Goal: Information Seeking & Learning: Learn about a topic

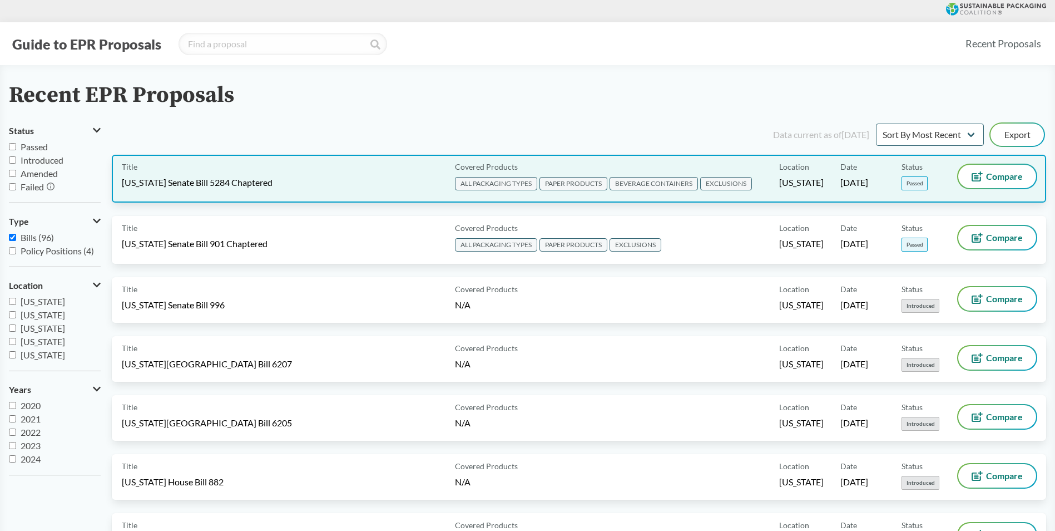
click at [308, 189] on div "Title [US_STATE] Senate Bill 5284 Chaptered" at bounding box center [286, 179] width 329 height 28
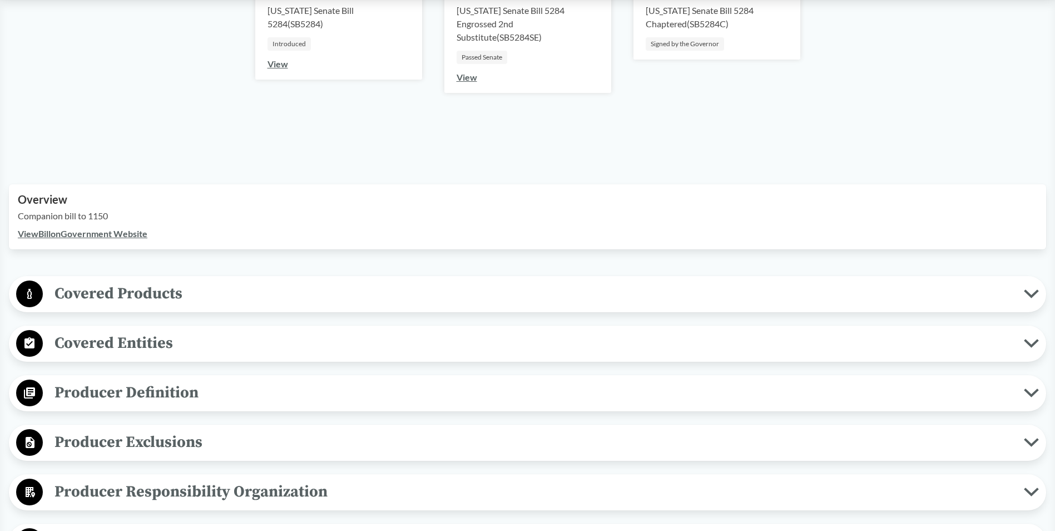
scroll to position [334, 0]
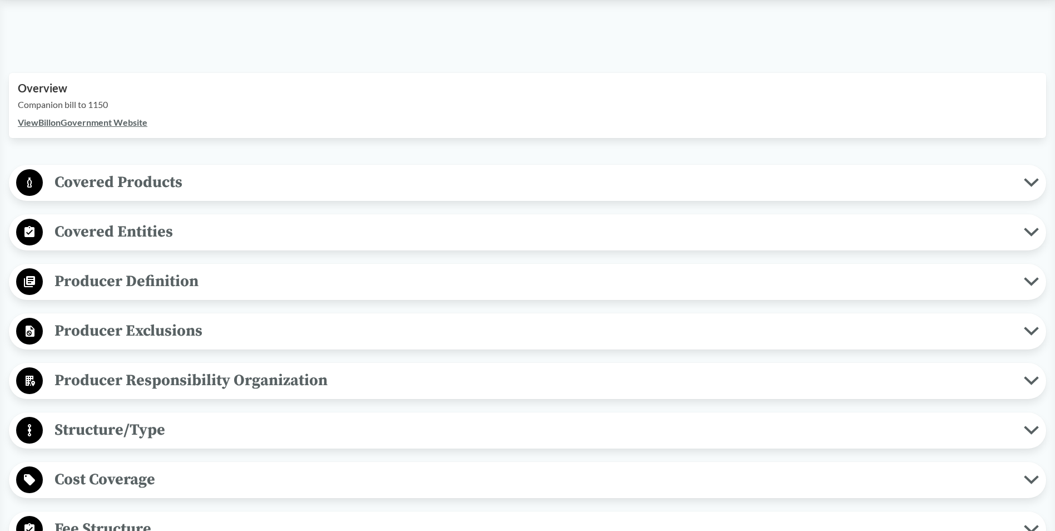
click at [260, 183] on span "Covered Products" at bounding box center [533, 182] width 981 height 25
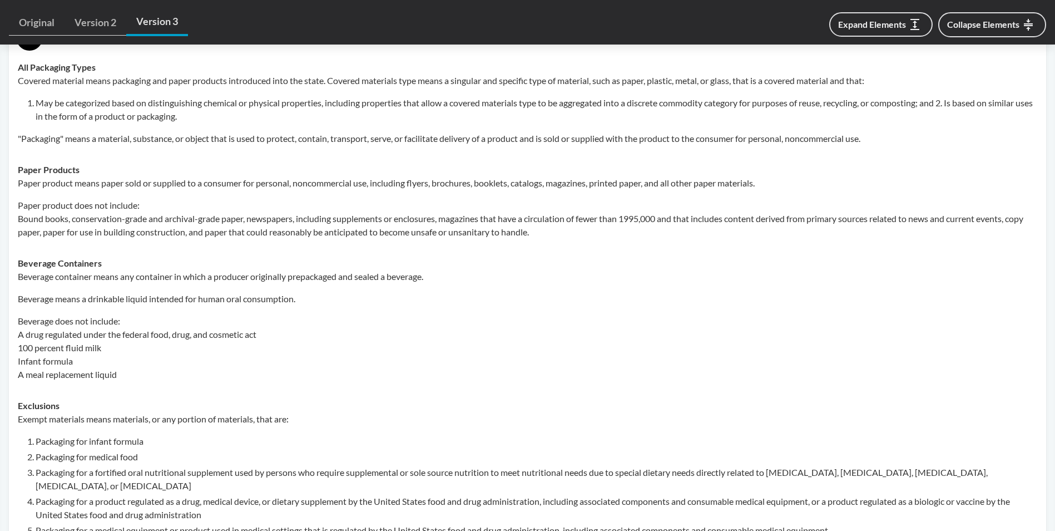
scroll to position [445, 0]
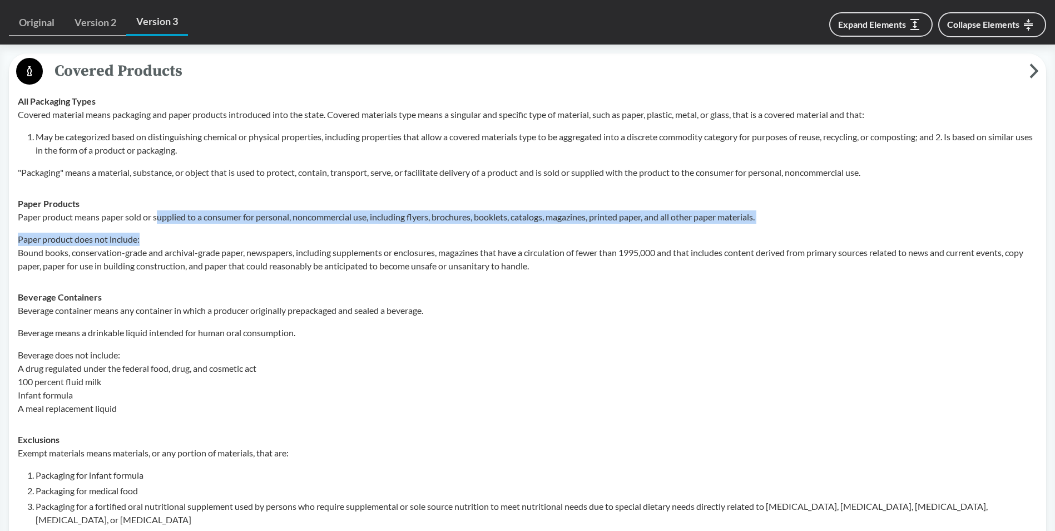
drag, startPoint x: 156, startPoint y: 214, endPoint x: 318, endPoint y: 231, distance: 162.1
click at [318, 231] on div "Paper product means paper sold or supplied to a consumer for personal, noncomme…" at bounding box center [527, 241] width 1019 height 62
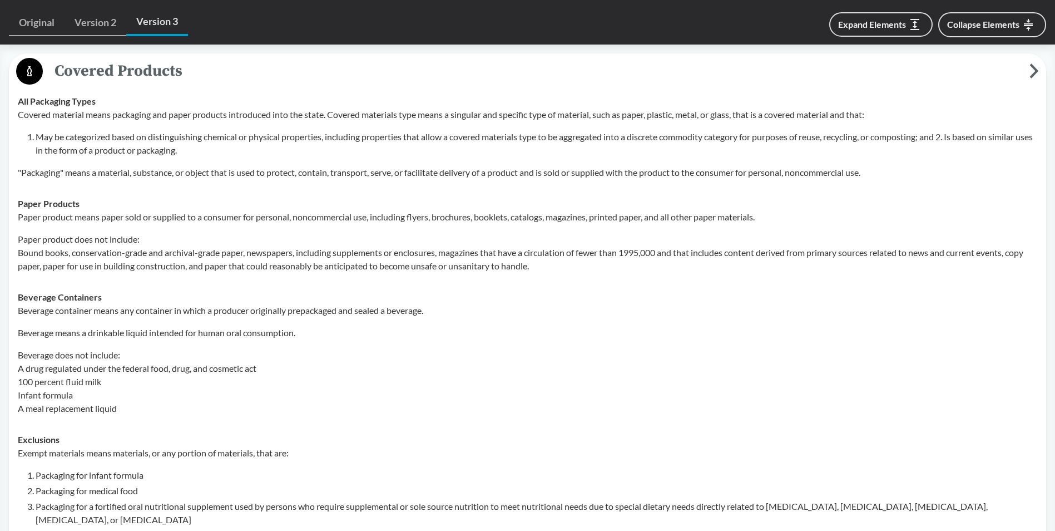
drag, startPoint x: 318, startPoint y: 231, endPoint x: 311, endPoint y: 249, distance: 18.8
click at [311, 249] on p "Paper product does not include: Bound books, conservation-grade and archival-gr…" at bounding box center [527, 252] width 1019 height 40
drag, startPoint x: 73, startPoint y: 240, endPoint x: 158, endPoint y: 256, distance: 86.5
click at [158, 256] on p "Paper product does not include: Bound books, conservation-grade and archival-gr…" at bounding box center [527, 252] width 1019 height 40
drag, startPoint x: 158, startPoint y: 256, endPoint x: 166, endPoint y: 267, distance: 13.6
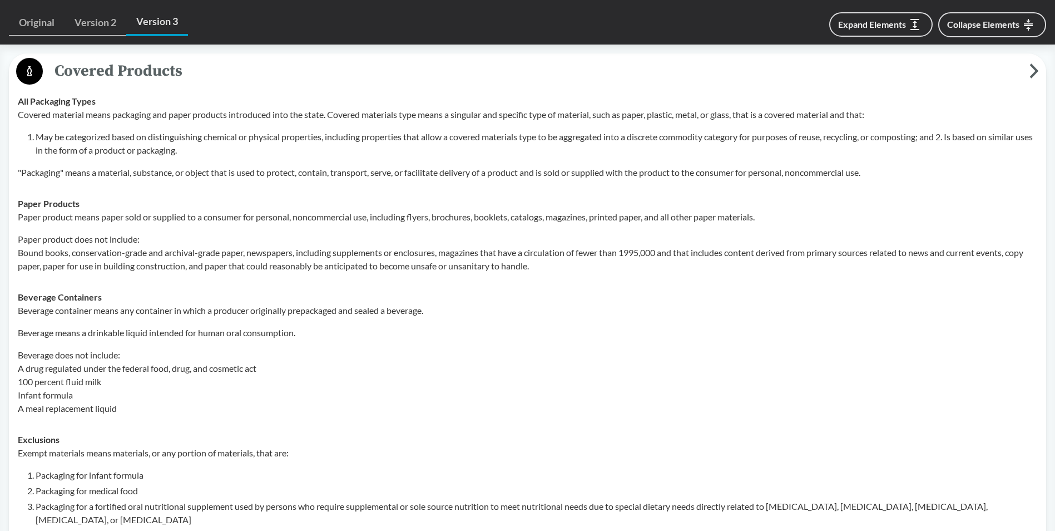
click at [166, 267] on p "Paper product does not include: Bound books, conservation-grade and archival-gr…" at bounding box center [527, 252] width 1019 height 40
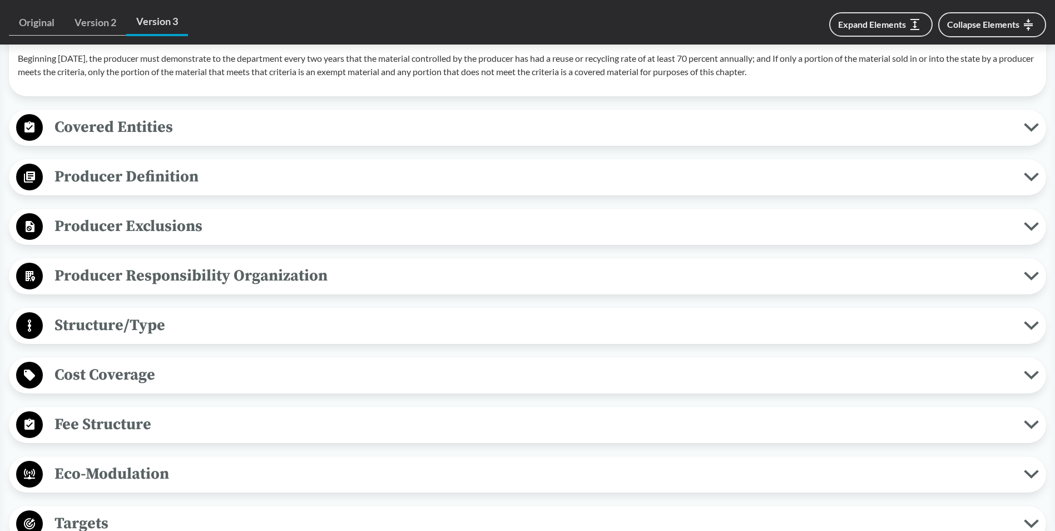
scroll to position [1335, 0]
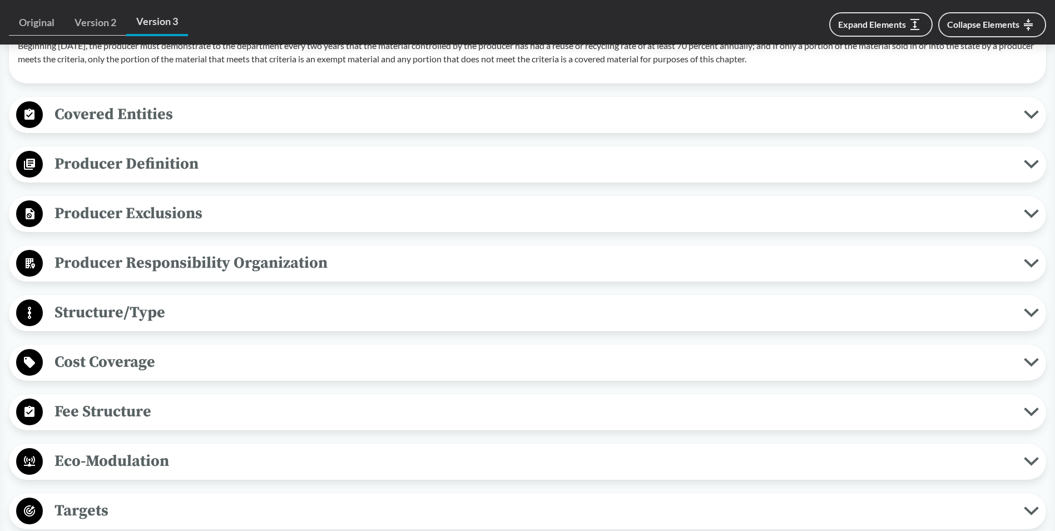
click at [128, 271] on span "Producer Responsibility Organization" at bounding box center [533, 262] width 981 height 25
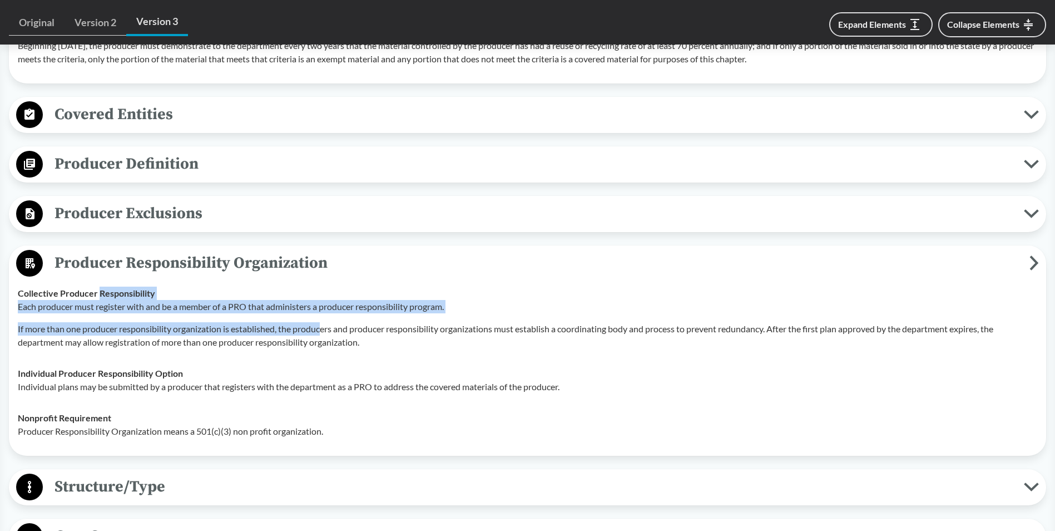
drag, startPoint x: 101, startPoint y: 296, endPoint x: 326, endPoint y: 315, distance: 226.0
click at [326, 315] on div "Collective Producer Responsibility Each producer must register with and be a me…" at bounding box center [527, 317] width 1019 height 62
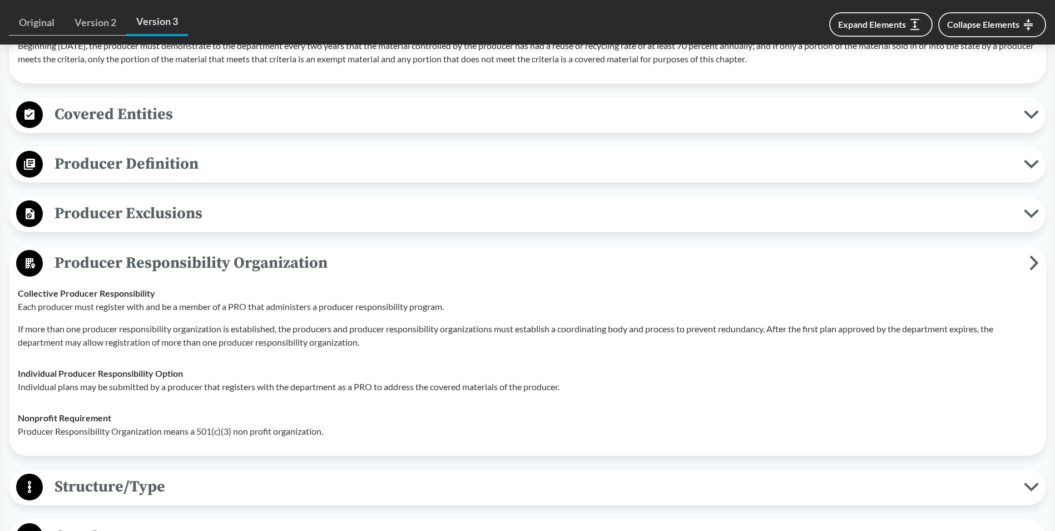
drag, startPoint x: 326, startPoint y: 315, endPoint x: 241, endPoint y: 355, distance: 93.8
click at [241, 355] on td "Collective Producer Responsibility Each producer must register with and be a me…" at bounding box center [527, 317] width 1029 height 80
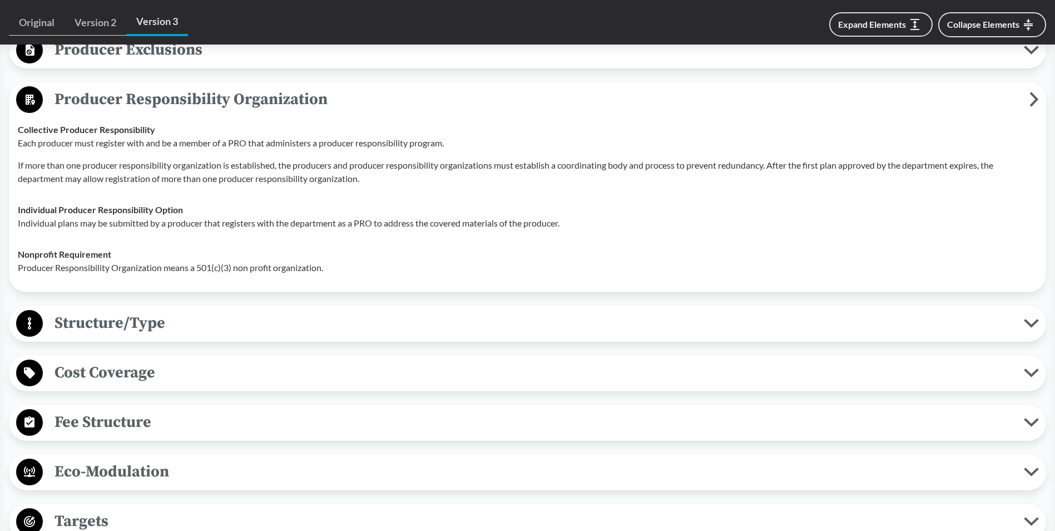
scroll to position [1557, 0]
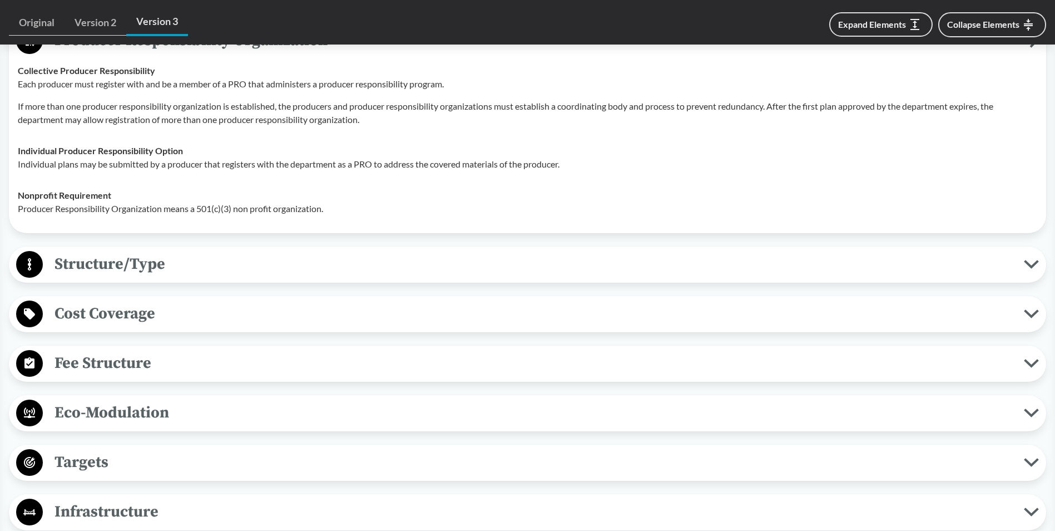
click at [165, 369] on span "Fee Structure" at bounding box center [533, 362] width 981 height 25
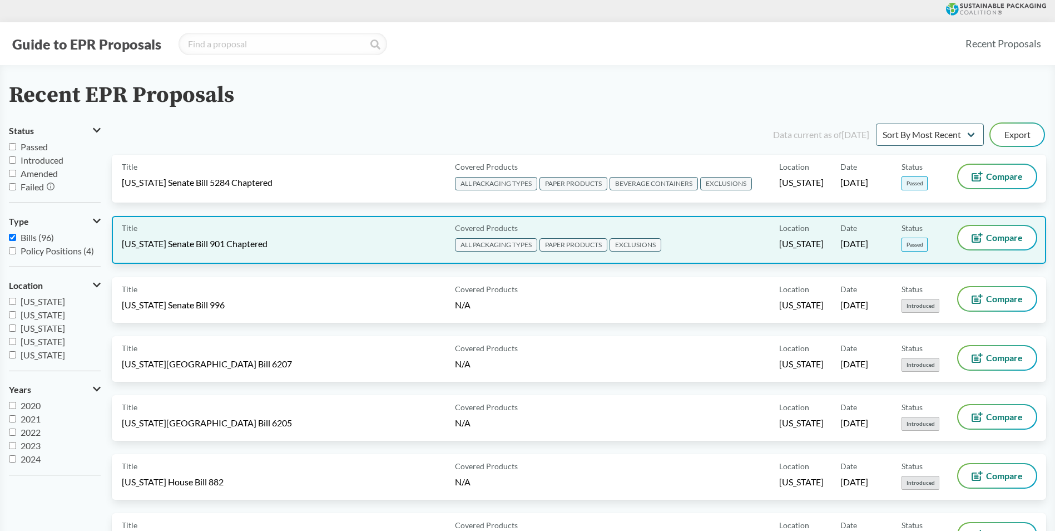
click at [764, 230] on div "Covered Products ALL PACKAGING TYPES PAPER PRODUCTS EXCLUSIONS" at bounding box center [614, 240] width 329 height 28
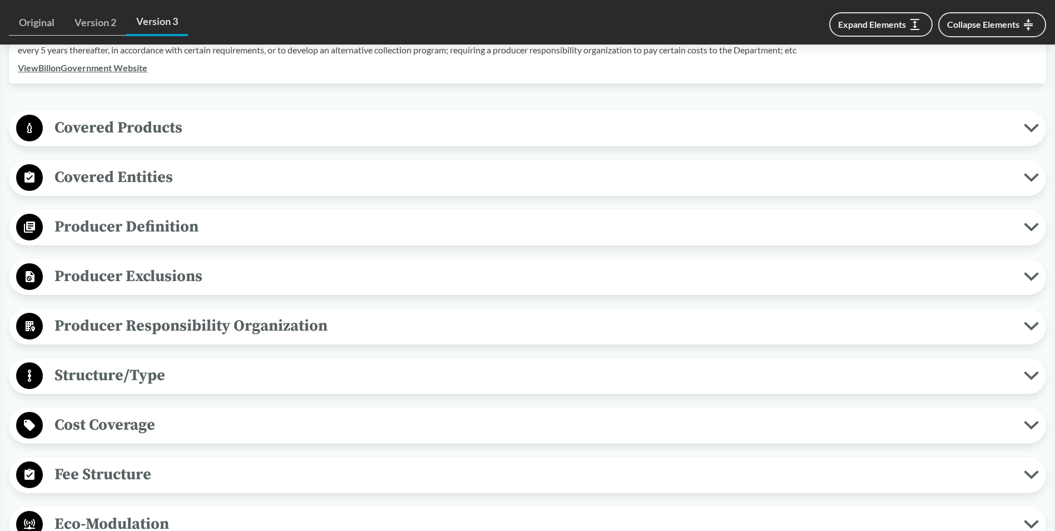
scroll to position [500, 0]
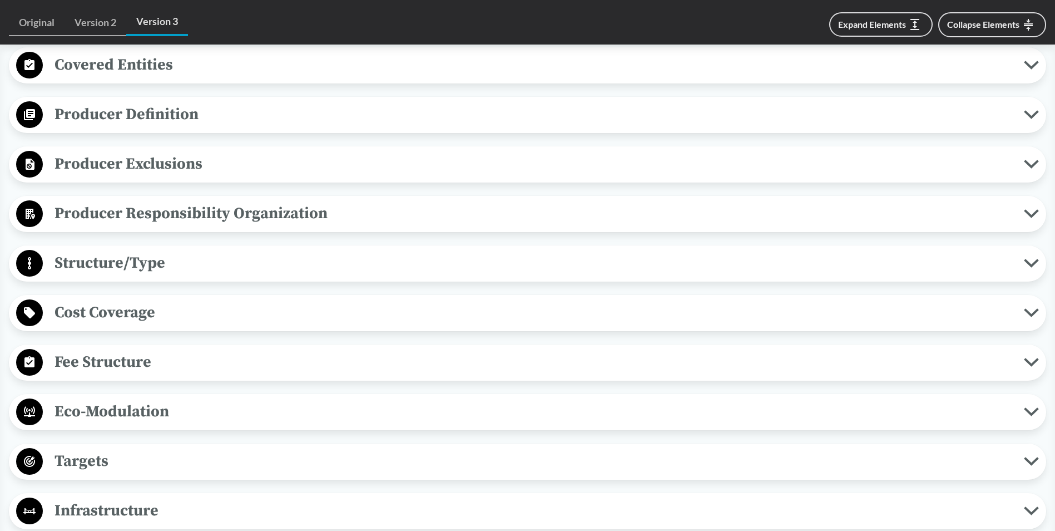
click at [119, 224] on span "Producer Responsibility Organization" at bounding box center [533, 213] width 981 height 25
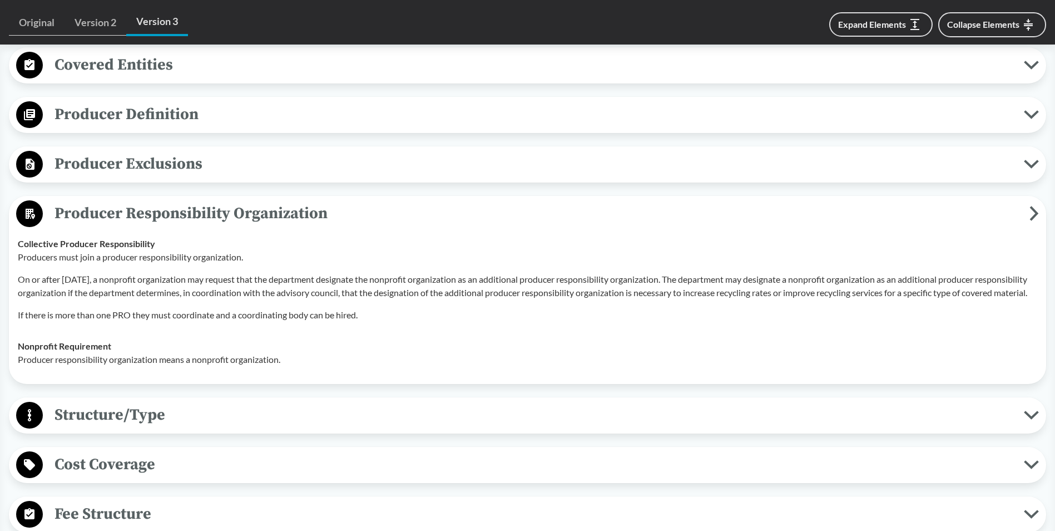
click at [119, 224] on span "Producer Responsibility Organization" at bounding box center [536, 213] width 987 height 25
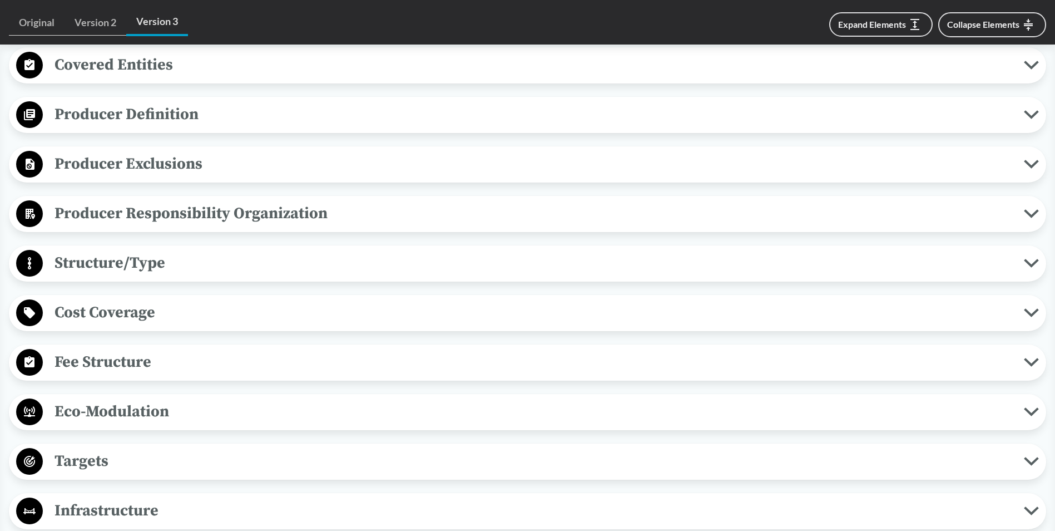
click at [119, 224] on span "Producer Responsibility Organization" at bounding box center [533, 213] width 981 height 25
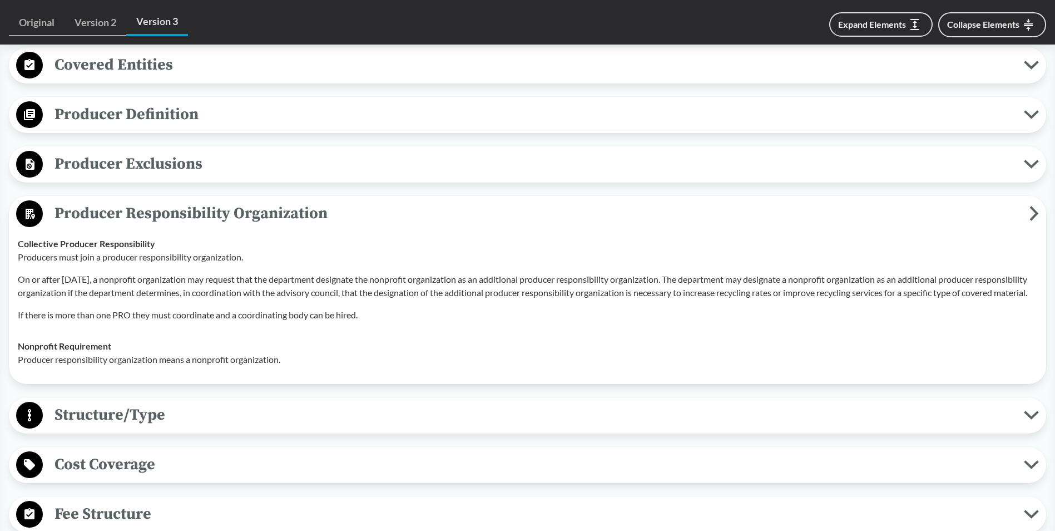
click at [211, 229] on td "Collective Producer Responsibility Producers must join a producer responsibilit…" at bounding box center [527, 279] width 1029 height 102
click at [217, 202] on span "Producer Responsibility Organization" at bounding box center [536, 213] width 987 height 25
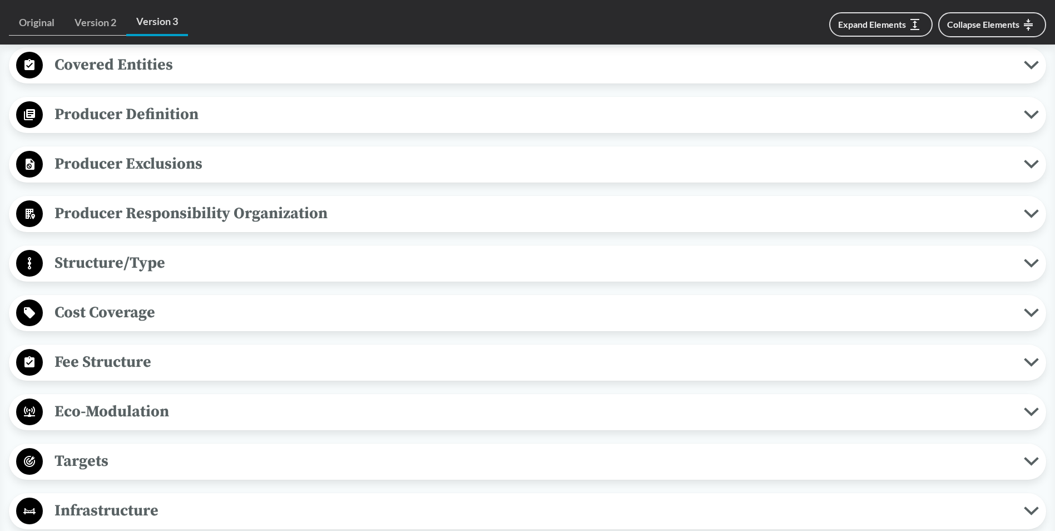
click at [491, 221] on span "Producer Responsibility Organization" at bounding box center [533, 213] width 981 height 25
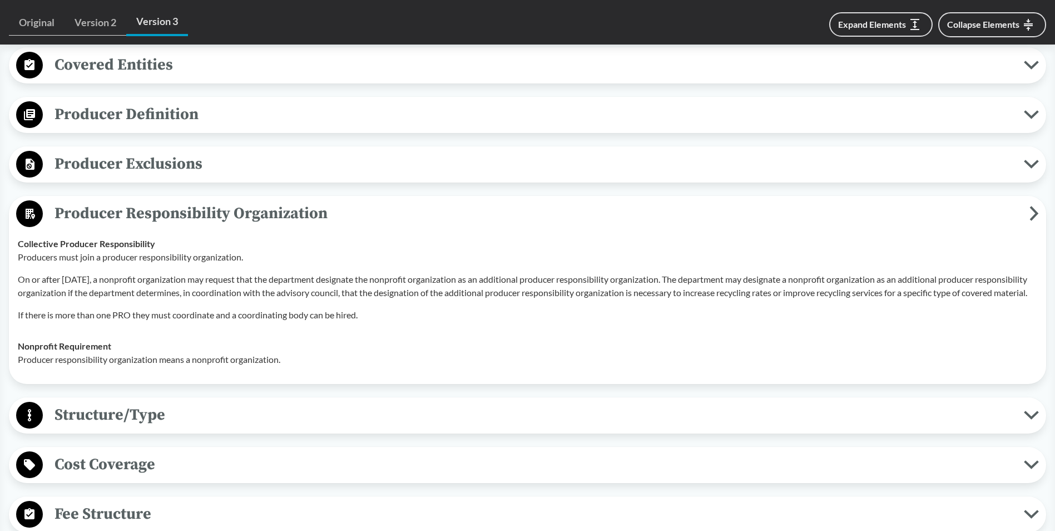
click at [486, 220] on span "Producer Responsibility Organization" at bounding box center [536, 213] width 987 height 25
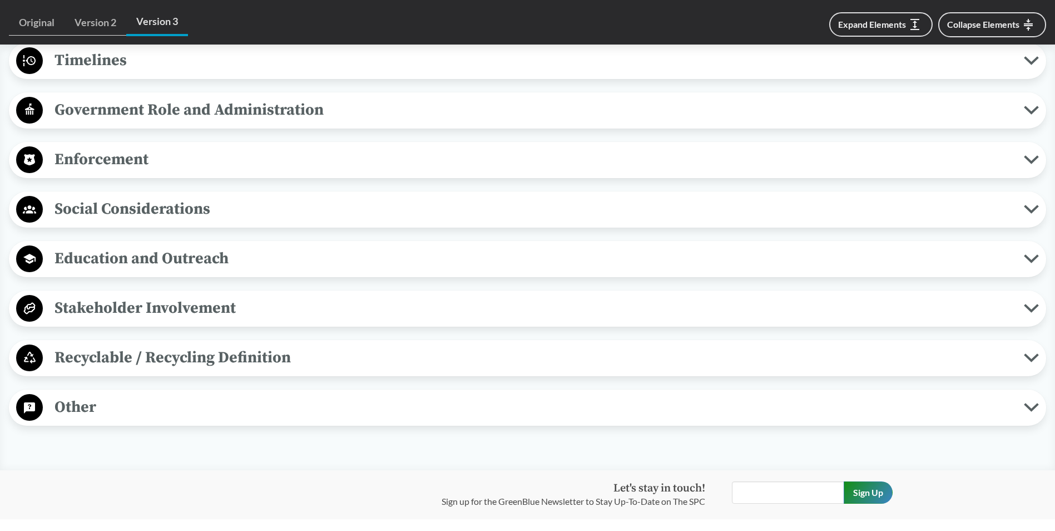
scroll to position [1001, 0]
click at [150, 355] on span "Recyclable / Recycling Definition" at bounding box center [533, 356] width 981 height 25
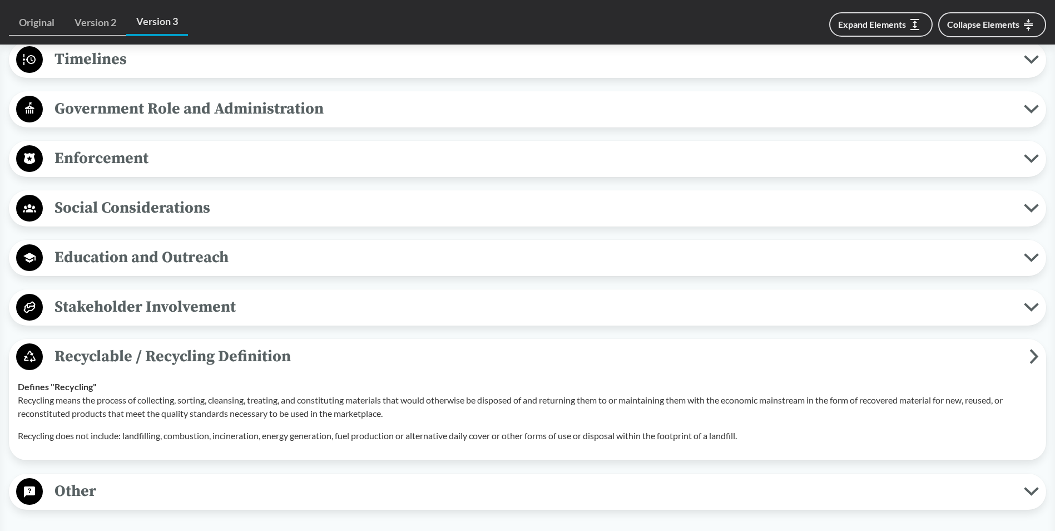
click at [150, 355] on span "Recyclable / Recycling Definition" at bounding box center [536, 356] width 987 height 25
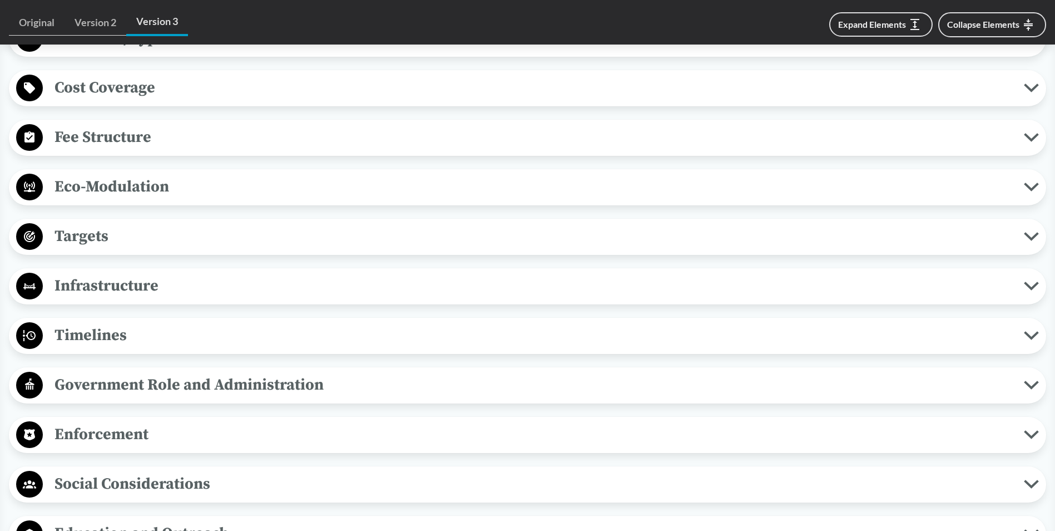
scroll to position [723, 0]
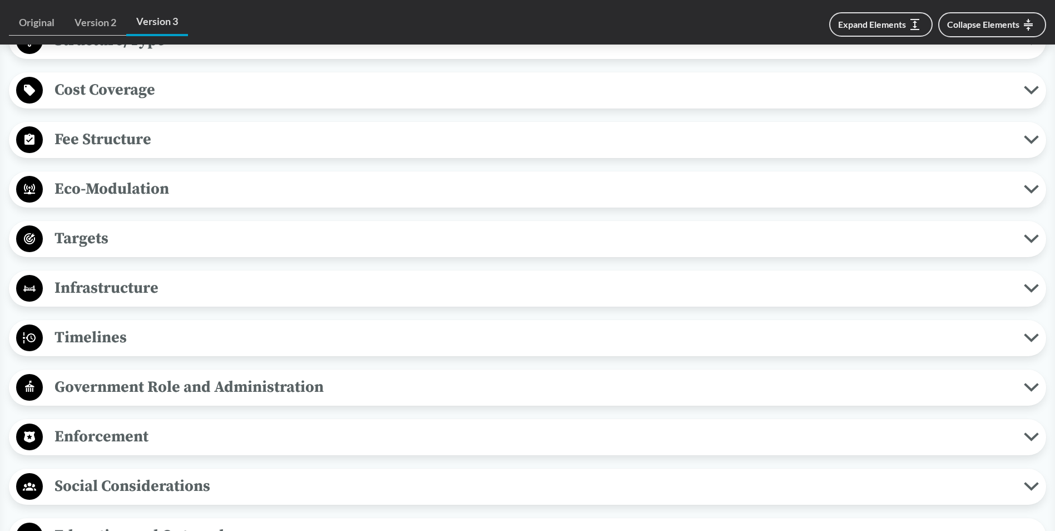
click at [138, 251] on button "Targets" at bounding box center [527, 239] width 1029 height 28
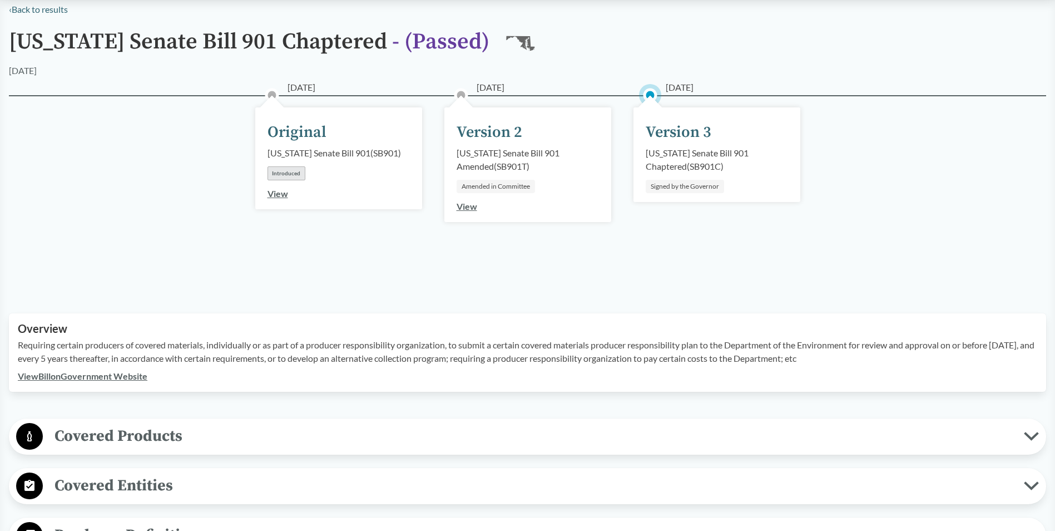
scroll to position [0, 0]
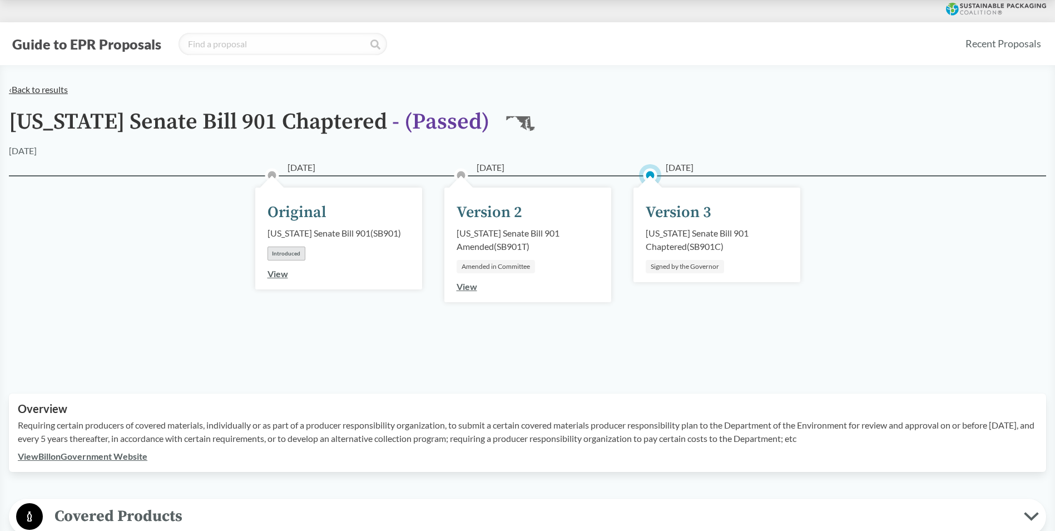
click at [56, 92] on link "‹ Back to results" at bounding box center [38, 89] width 59 height 11
